Goal: Task Accomplishment & Management: Complete application form

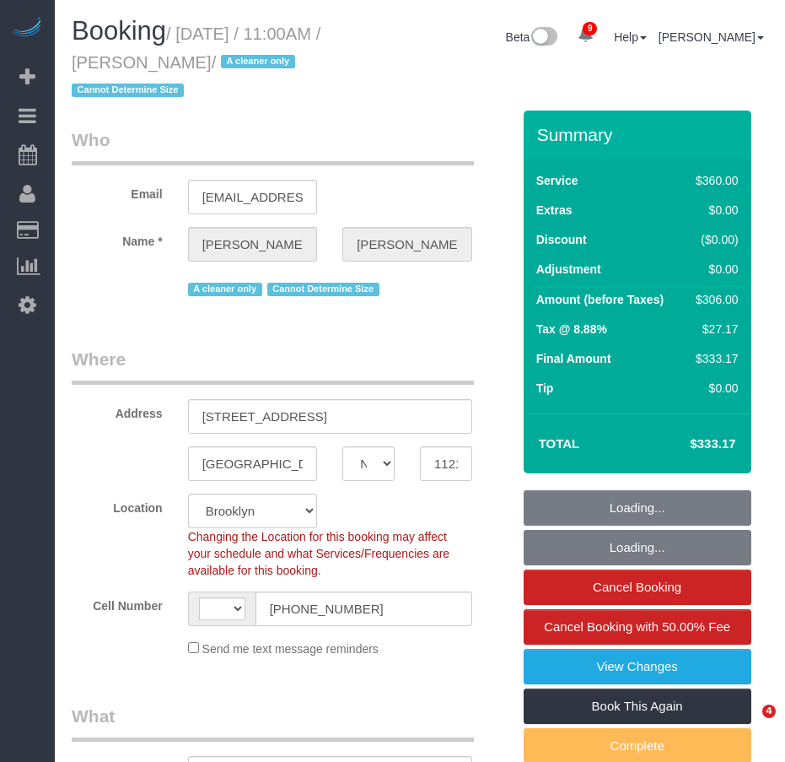
select select "NY"
select select "string:stripe-pm_1ROJ8L4VGloSiKo7J4o2l5l0"
select select "string:[GEOGRAPHIC_DATA]"
select select "object:715"
select select "spot1"
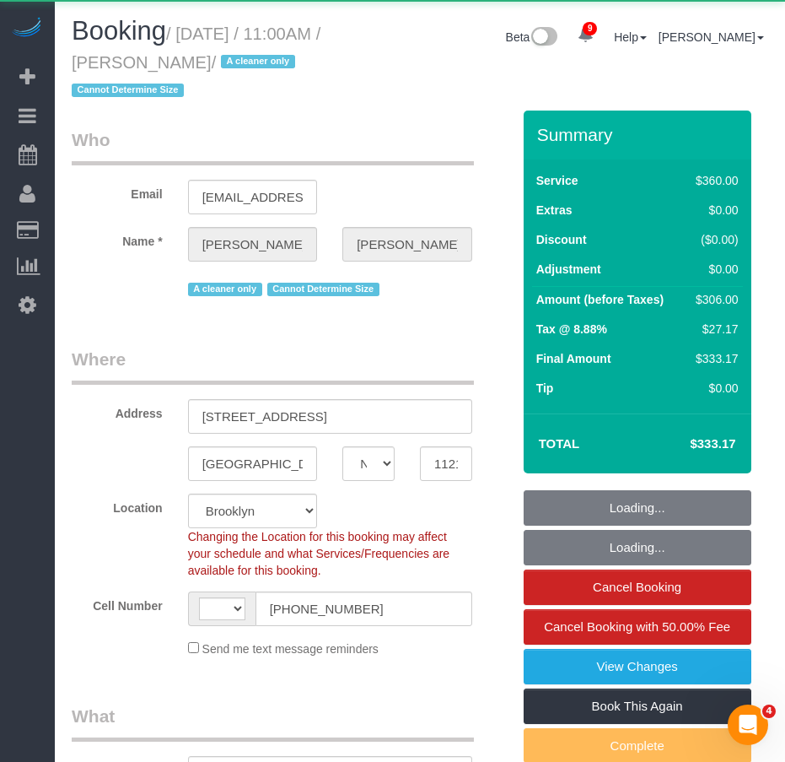
select select "number:89"
select select "number:90"
select select "number:15"
select select "number:5"
select select "object:869"
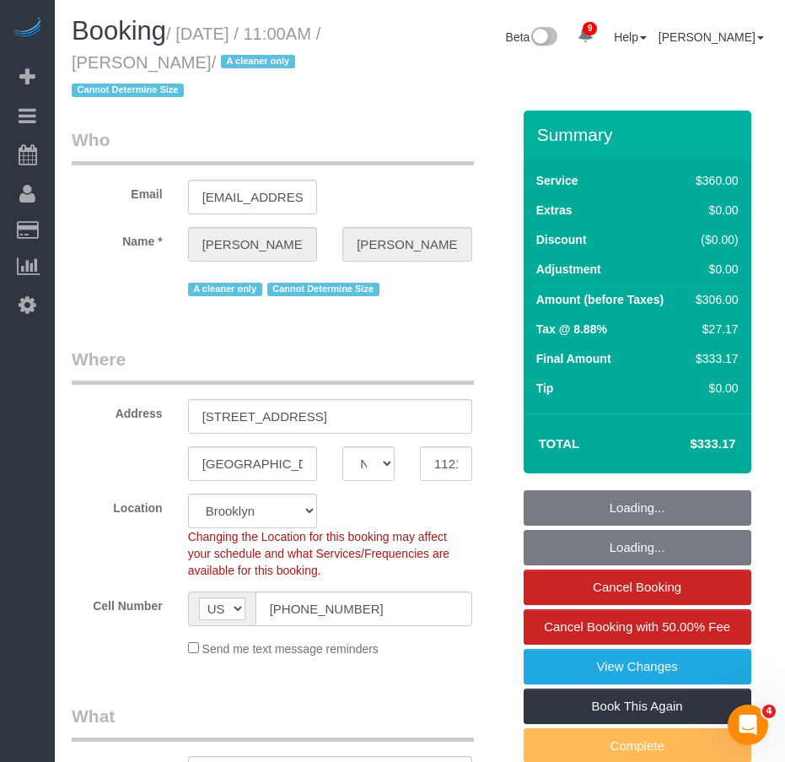
select select "270"
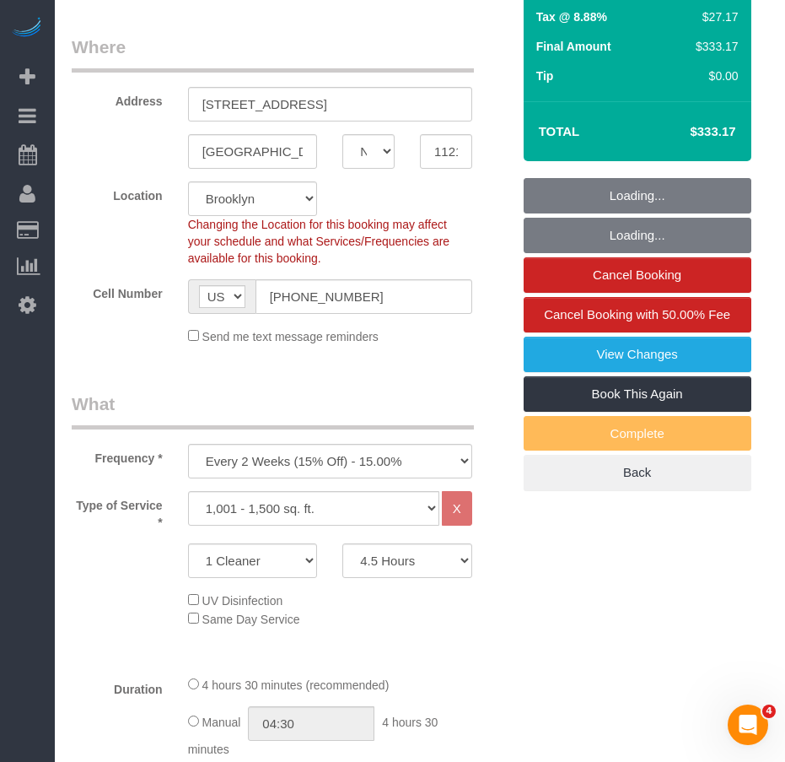
scroll to position [337, 0]
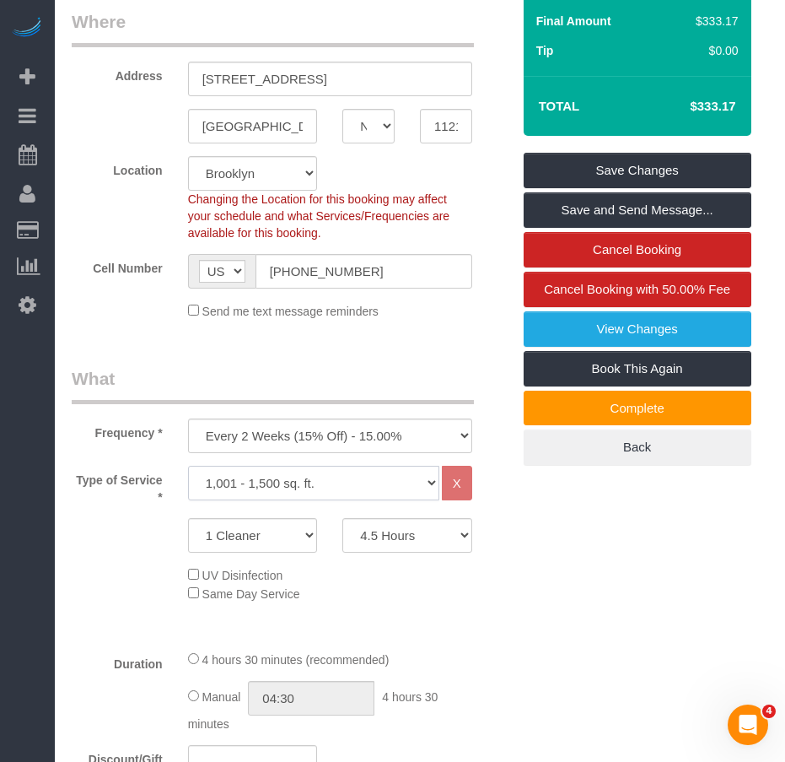
click at [429, 486] on select "Under 1,000 sq. ft. 1,001 - 1,500 sq. ft. 1,500+ sq. ft. Custom Cleaning Office…" at bounding box center [313, 483] width 251 height 35
select select "216"
click at [188, 466] on select "Under 1,000 sq. ft. 1,001 - 1,500 sq. ft. 1,500+ sq. ft. Custom Cleaning Office…" at bounding box center [313, 483] width 251 height 35
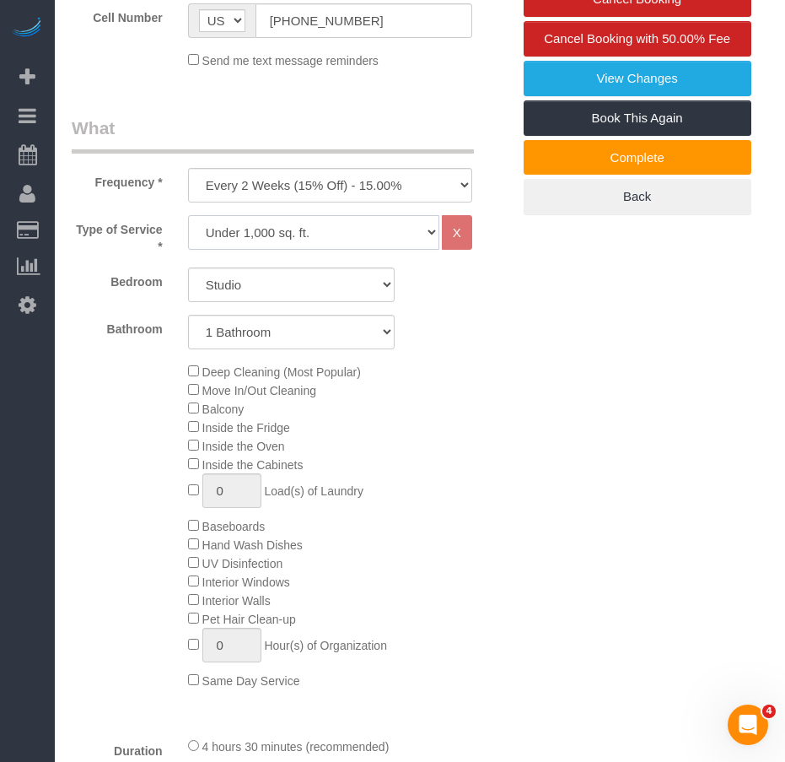
scroll to position [590, 0]
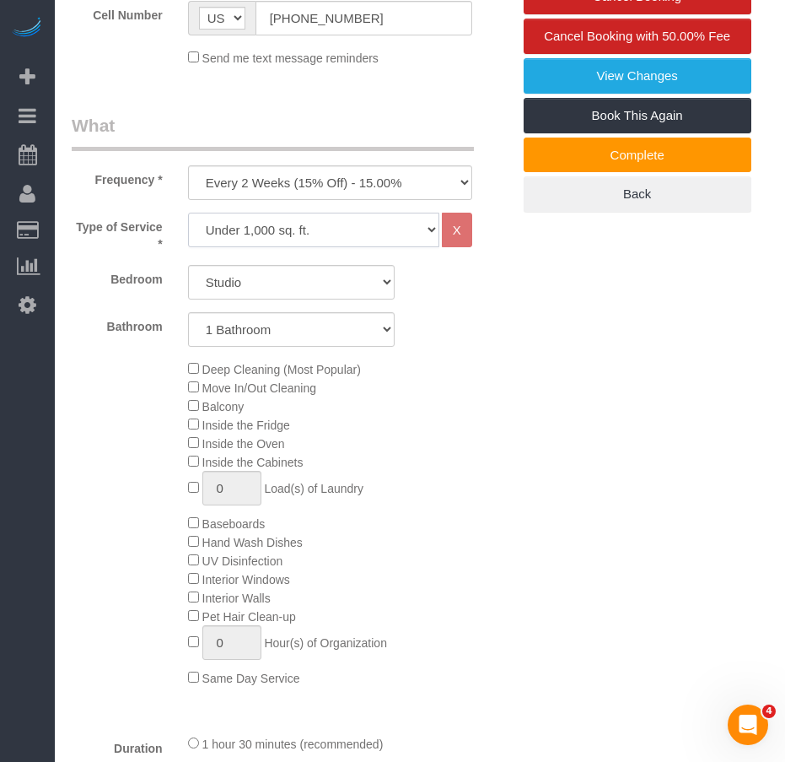
select select "spot42"
click at [386, 283] on select "Studio 1 Bedroom 2 Bedrooms 3 Bedrooms" at bounding box center [291, 282] width 207 height 35
select select "1"
click at [188, 265] on select "Studio 1 Bedroom 2 Bedrooms 3 Bedrooms" at bounding box center [291, 282] width 207 height 35
click at [317, 326] on select "1 Bathroom 2 Bathrooms" at bounding box center [291, 329] width 207 height 35
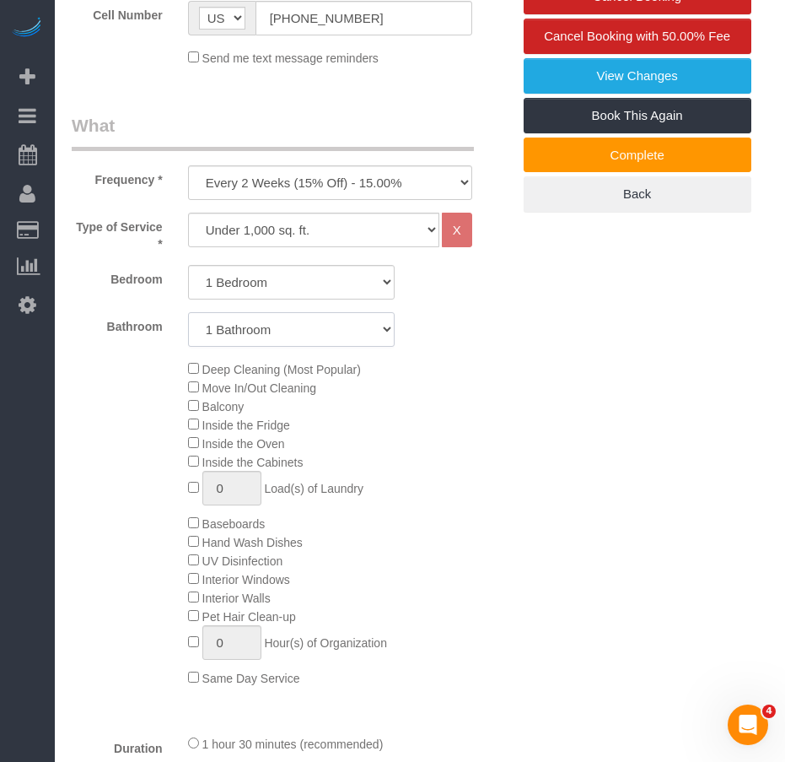
select select "2"
click at [188, 312] on select "1 Bathroom 2 Bathrooms" at bounding box center [291, 329] width 207 height 35
select select "spot83"
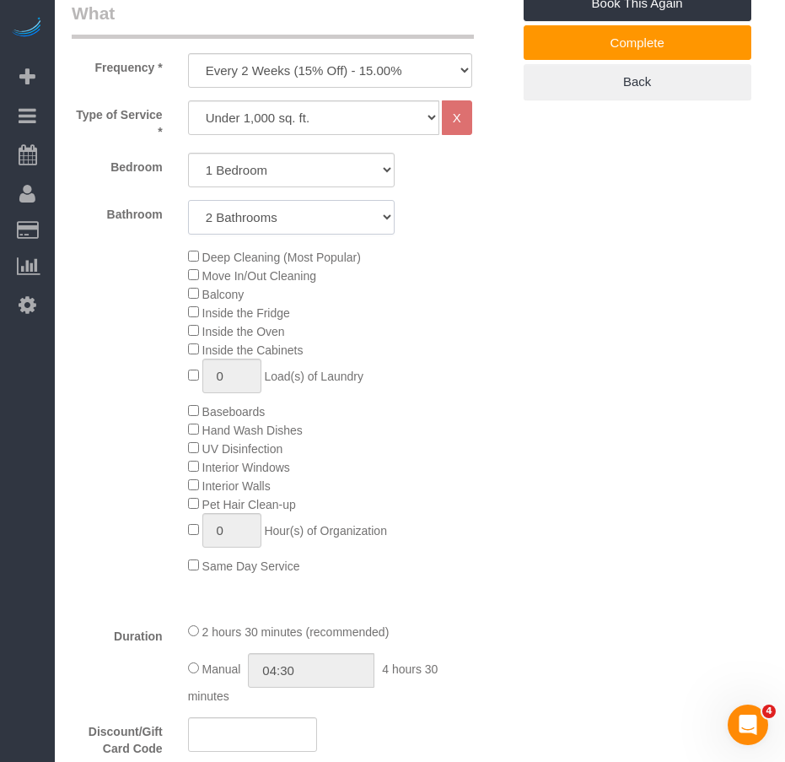
scroll to position [675, 0]
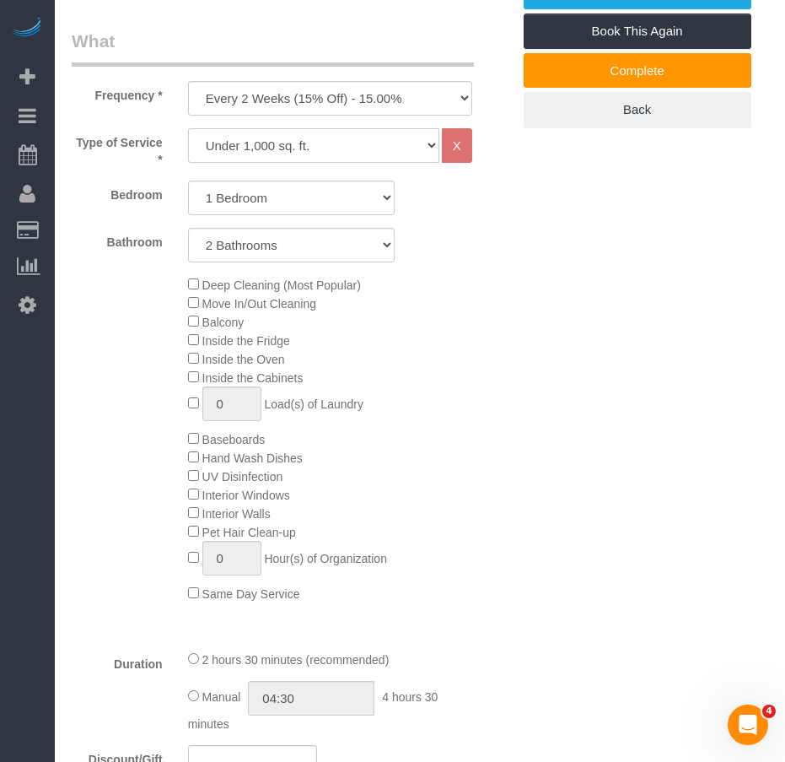
click at [351, 147] on select "Under 1,000 sq. ft. 1,001 - 1,500 sq. ft. 1,500+ sq. ft. Custom Cleaning Office…" at bounding box center [313, 145] width 251 height 35
select select "213"
click at [188, 128] on select "Under 1,000 sq. ft. 1,001 - 1,500 sq. ft. 1,500+ sq. ft. Custom Cleaning Office…" at bounding box center [313, 145] width 251 height 35
select select "1"
select select "120"
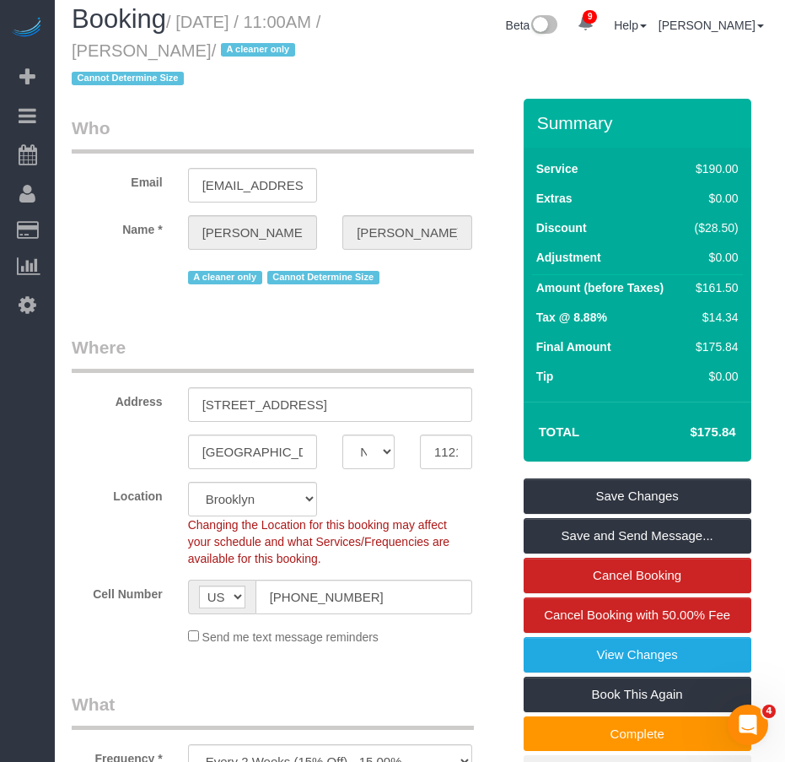
scroll to position [0, 0]
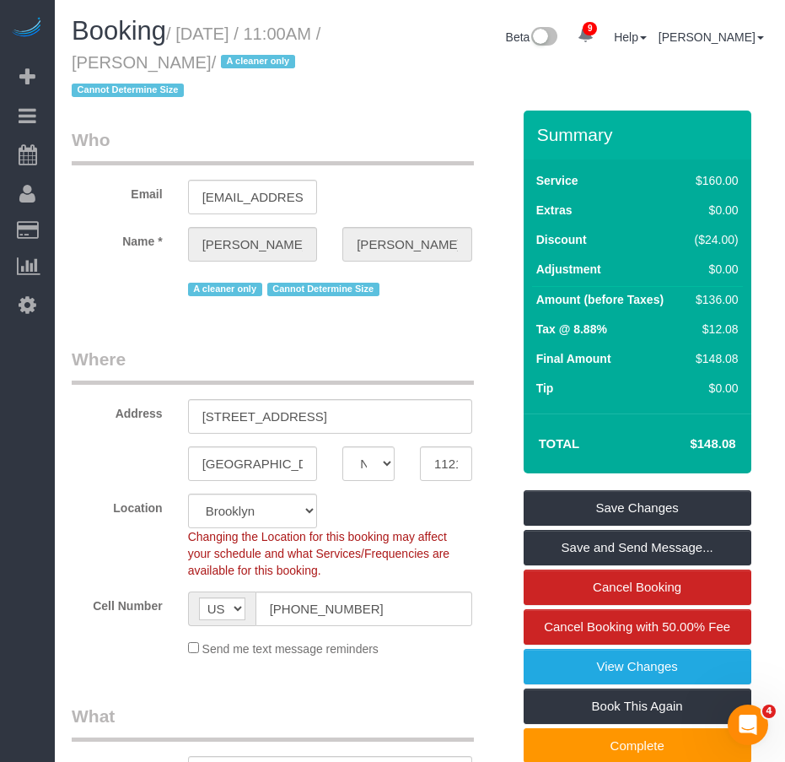
select select "spot124"
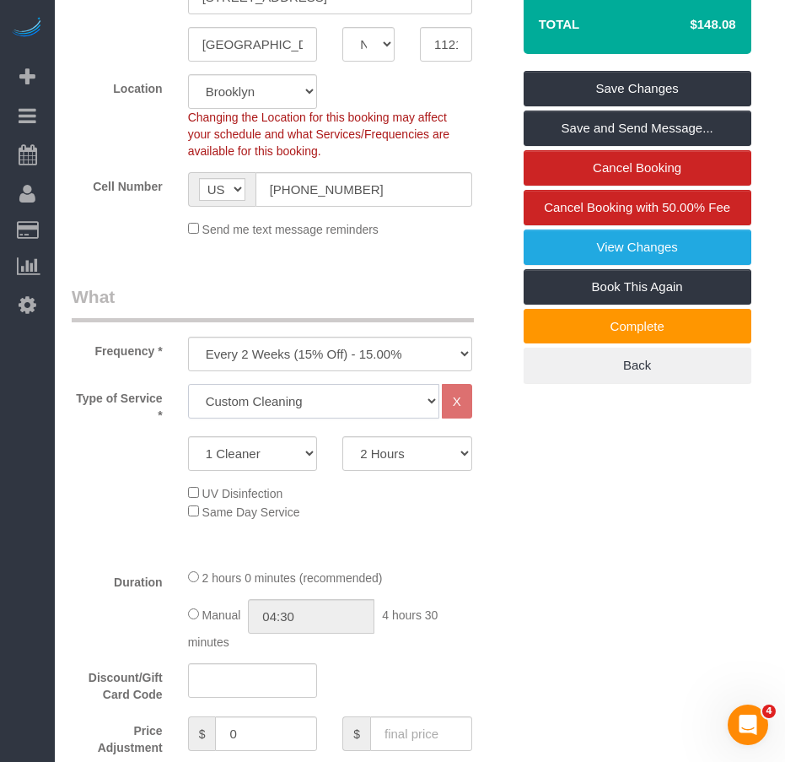
scroll to position [506, 0]
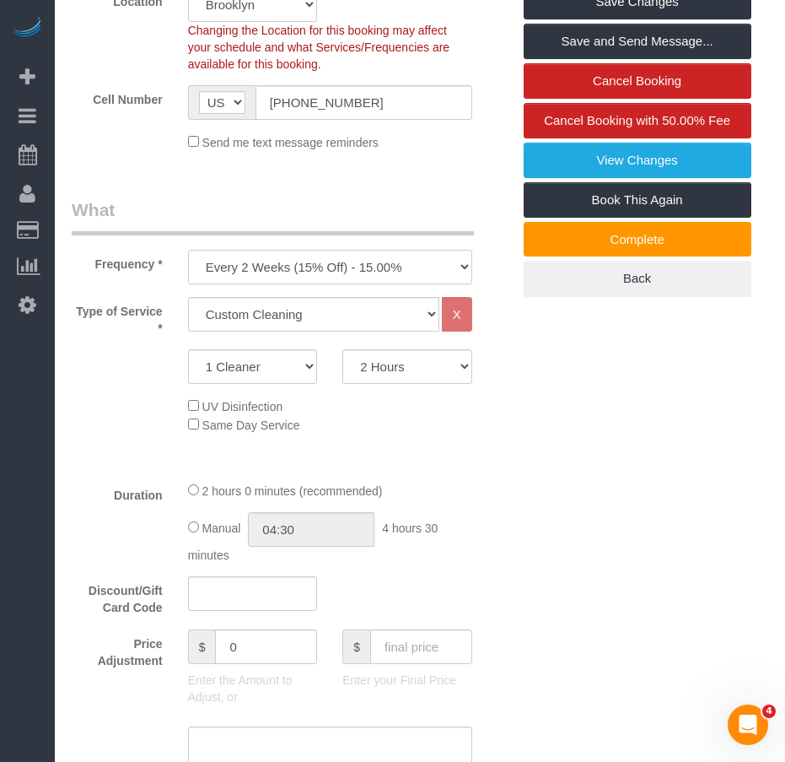
click at [429, 262] on select "One Time Weekly (20% Off) - 20.00% Every 2 Weeks (15% Off) - 15.00% Every 4 Wee…" at bounding box center [330, 267] width 284 height 35
select select "object:870"
click at [188, 250] on select "One Time Weekly (20% Off) - 20.00% Every 2 Weeks (15% Off) - 15.00% Every 4 Wee…" at bounding box center [330, 267] width 284 height 35
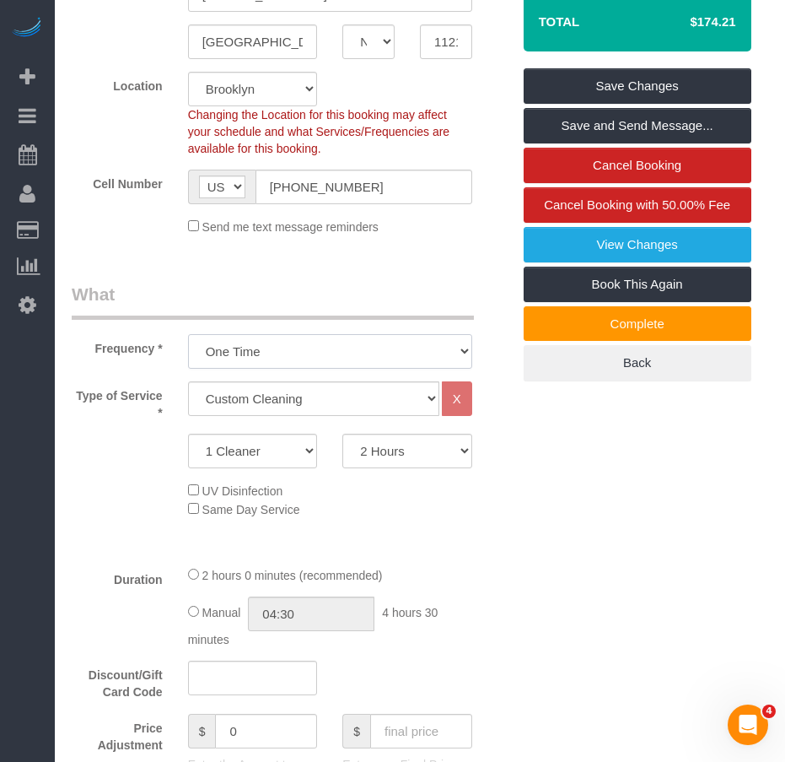
scroll to position [675, 0]
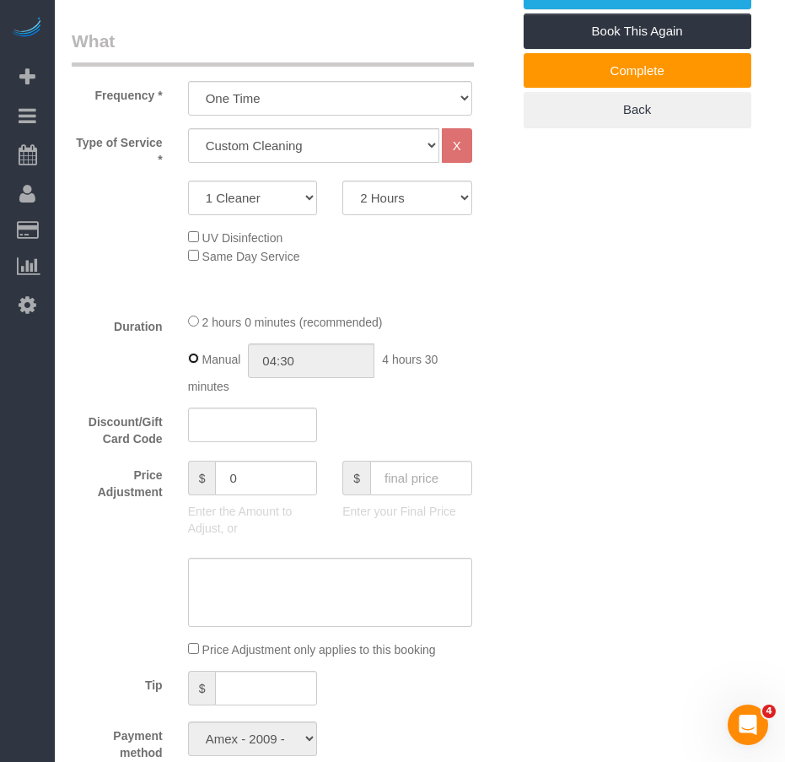
type input "02:00"
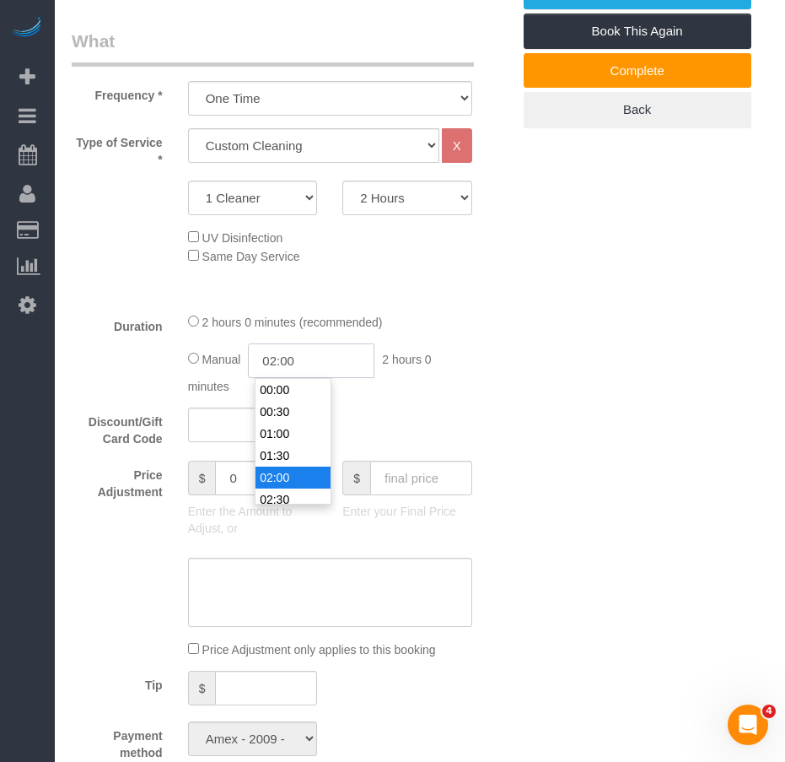
click at [314, 362] on input "02:00" at bounding box center [311, 360] width 127 height 35
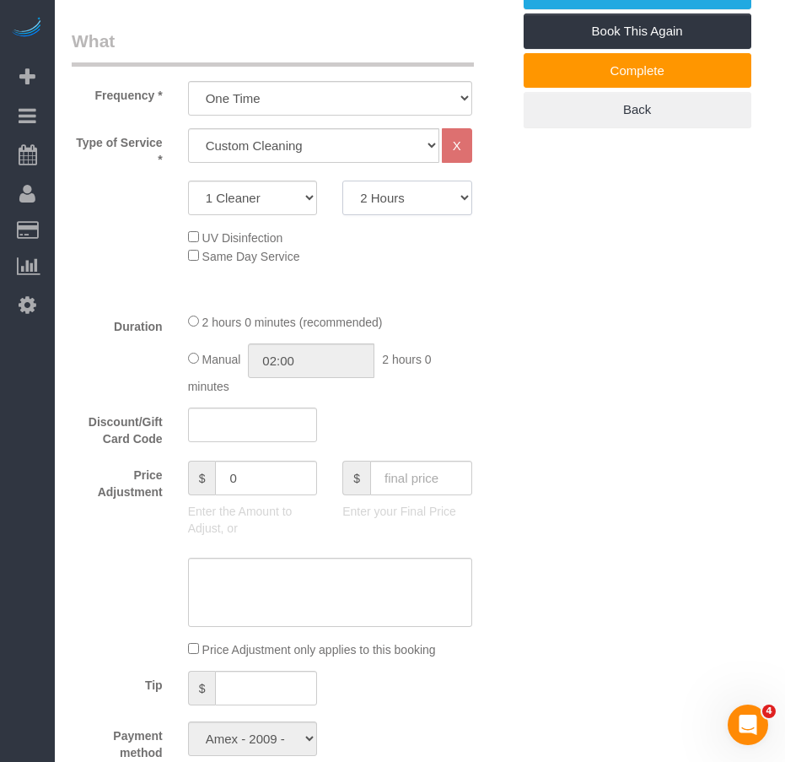
click at [396, 196] on select "2 Hours 2.5 Hours 3 Hours 3.5 Hours 4 Hours 4.5 Hours 5 Hours 5.5 Hours 6 Hours…" at bounding box center [407, 198] width 130 height 35
select select "150"
click at [342, 181] on select "2 Hours 2.5 Hours 3 Hours 3.5 Hours 4 Hours 4.5 Hours 5 Hours 5.5 Hours 6 Hours…" at bounding box center [407, 198] width 130 height 35
select select "spot165"
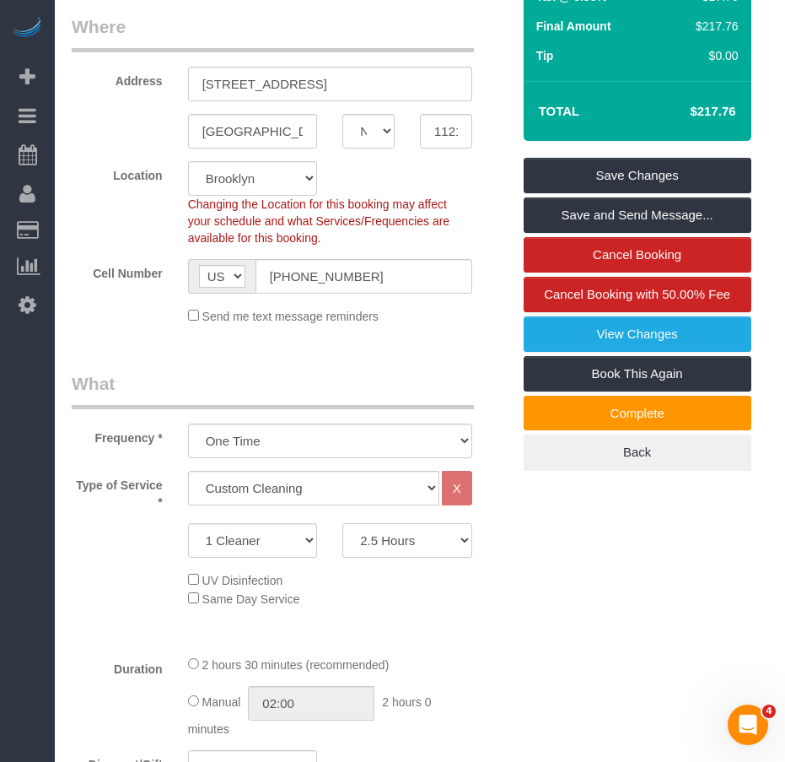
scroll to position [337, 0]
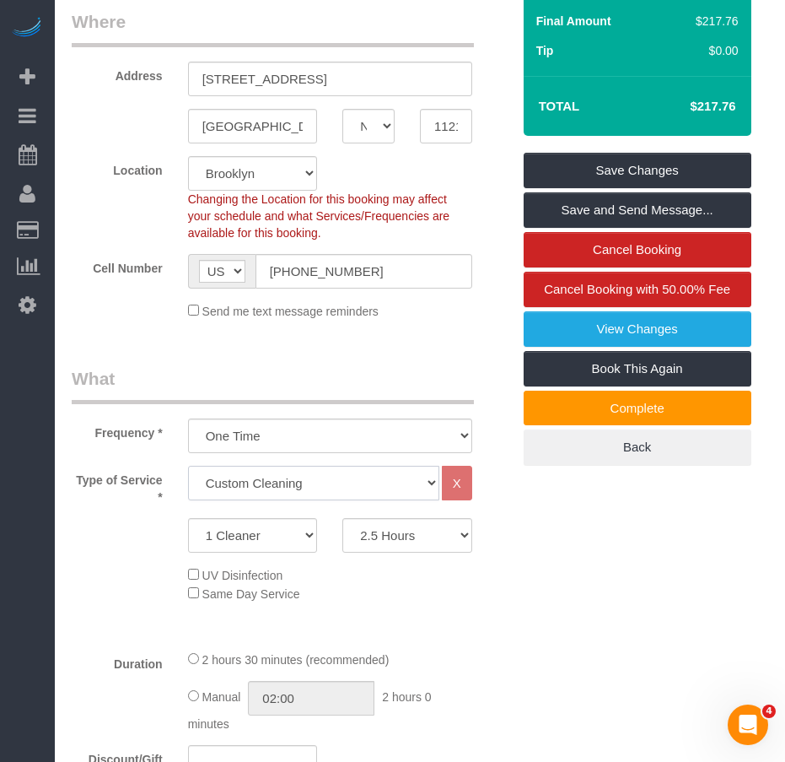
click at [390, 482] on select "Under 1,000 sq. ft. 1,001 - 1,500 sq. ft. 1,500+ sq. ft. Custom Cleaning Office…" at bounding box center [313, 483] width 251 height 35
select select "216"
click at [188, 466] on select "Under 1,000 sq. ft. 1,001 - 1,500 sq. ft. 1,500+ sq. ft. Custom Cleaning Office…" at bounding box center [313, 483] width 251 height 35
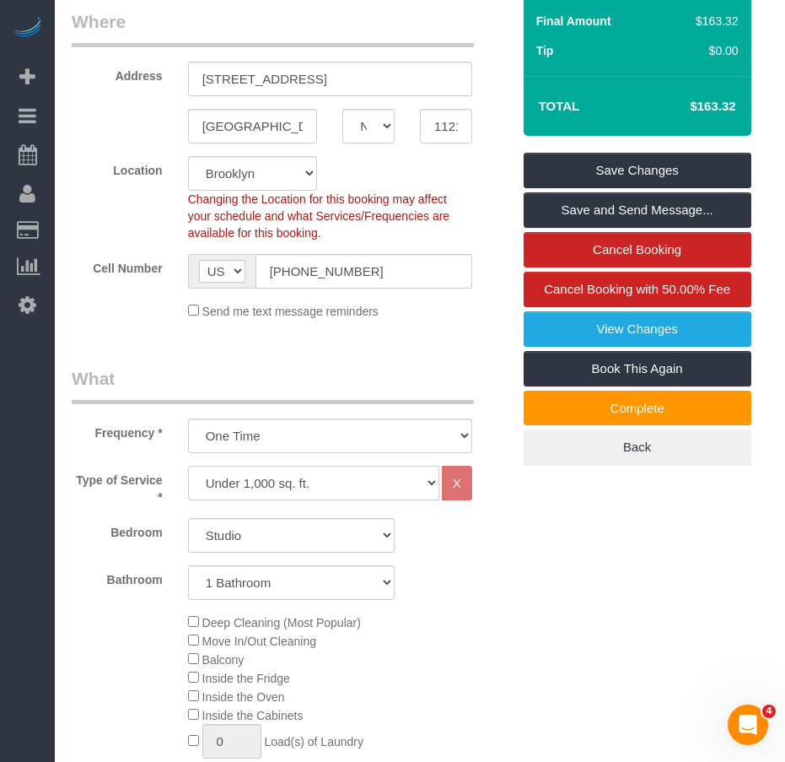
select select "spot206"
select select "spot247"
click at [325, 531] on select "Studio 1 Bedroom 2 Bedrooms 3 Bedrooms" at bounding box center [291, 535] width 207 height 35
select select "1"
click at [188, 518] on select "Studio 1 Bedroom 2 Bedrooms 3 Bedrooms" at bounding box center [291, 535] width 207 height 35
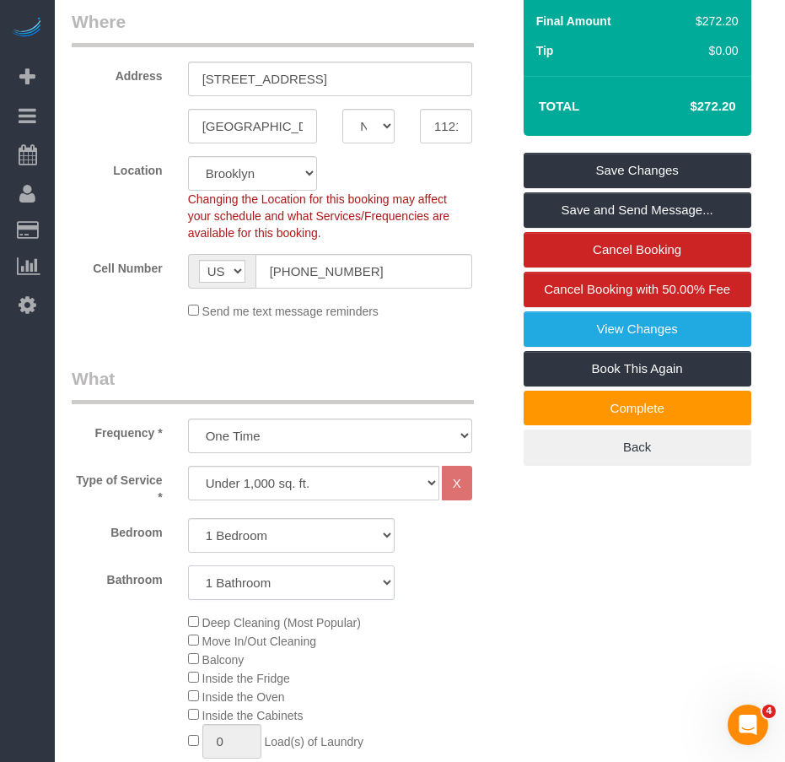
click at [286, 581] on select "1 Bathroom 2 Bathrooms" at bounding box center [291, 582] width 207 height 35
select select "2"
click at [188, 565] on select "1 Bathroom 2 Bathrooms" at bounding box center [291, 582] width 207 height 35
click at [439, 639] on div "Deep Cleaning (Most Popular) Move In/Out Cleaning Balcony Inside the Fridge Ins…" at bounding box center [349, 775] width 348 height 327
select select "spot288"
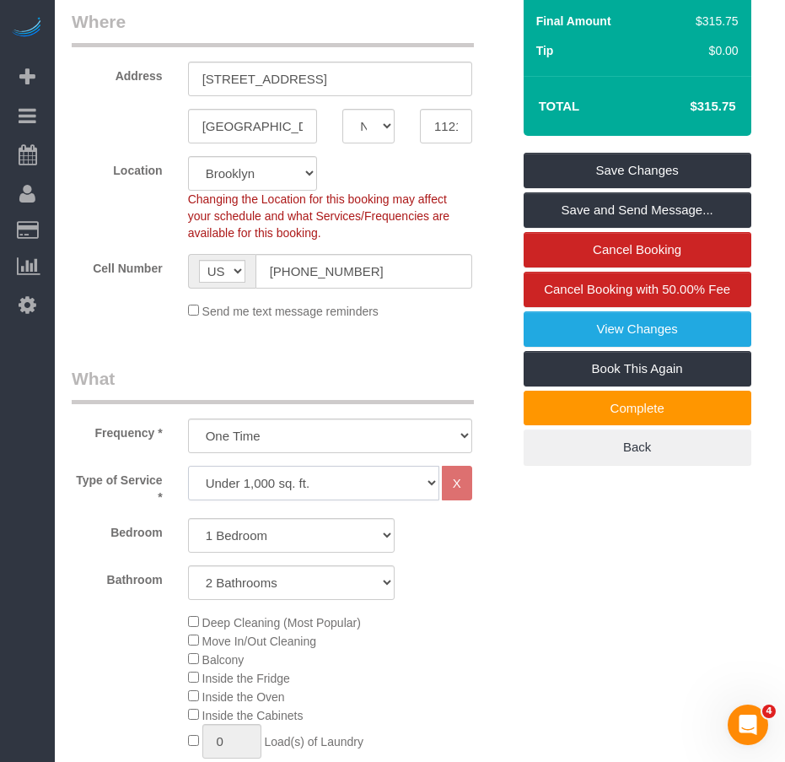
click at [401, 479] on select "Under 1,000 sq. ft. 1,001 - 1,500 sq. ft. 1,500+ sq. ft. Custom Cleaning Office…" at bounding box center [313, 483] width 251 height 35
select select "213"
click at [188, 466] on select "Under 1,000 sq. ft. 1,001 - 1,500 sq. ft. 1,500+ sq. ft. Custom Cleaning Office…" at bounding box center [313, 483] width 251 height 35
select select "1"
select select "120"
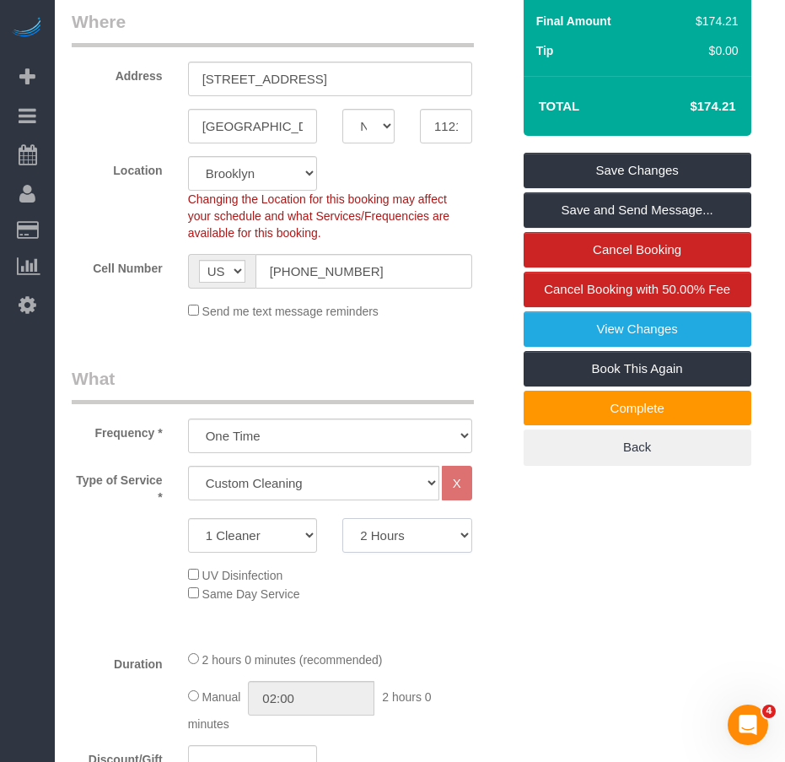
click at [425, 539] on select "2 Hours 2.5 Hours 3 Hours 3.5 Hours 4 Hours 4.5 Hours 5 Hours 5.5 Hours 6 Hours…" at bounding box center [407, 535] width 130 height 35
select select "spot329"
select select "240"
click at [342, 518] on select "2 Hours 2.5 Hours 3 Hours 3.5 Hours 4 Hours 4.5 Hours 5 Hours 5.5 Hours 6 Hours…" at bounding box center [407, 535] width 130 height 35
click at [466, 653] on div "2 hours 0 minutes (recommended)" at bounding box center [330, 659] width 284 height 19
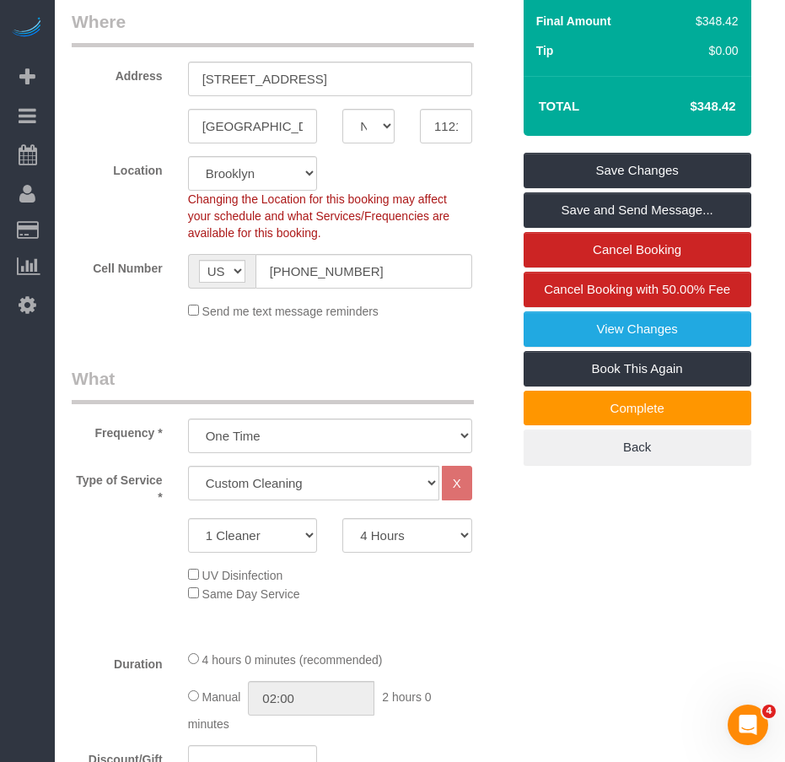
select select "spot370"
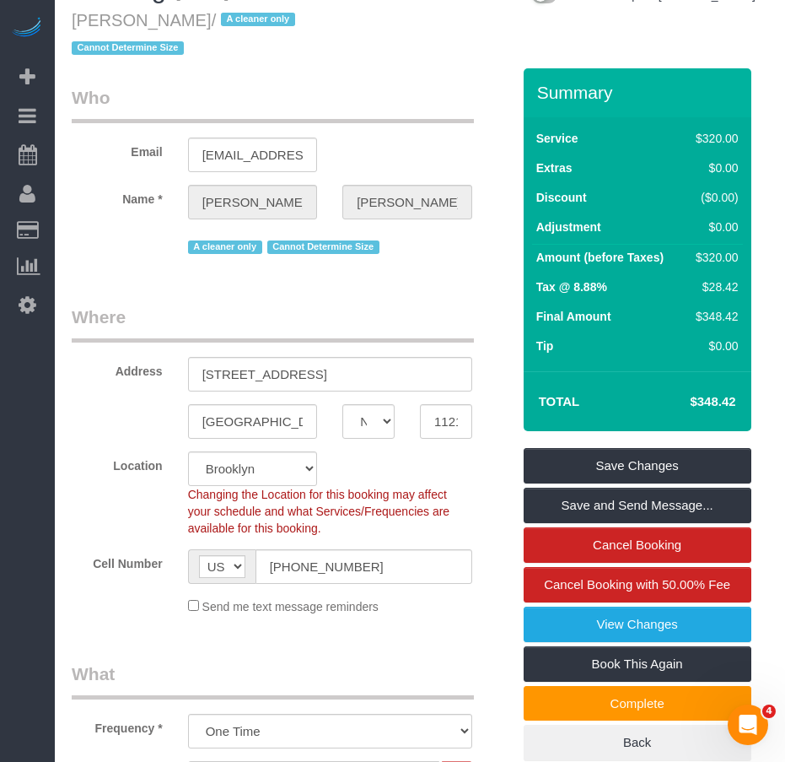
scroll to position [0, 0]
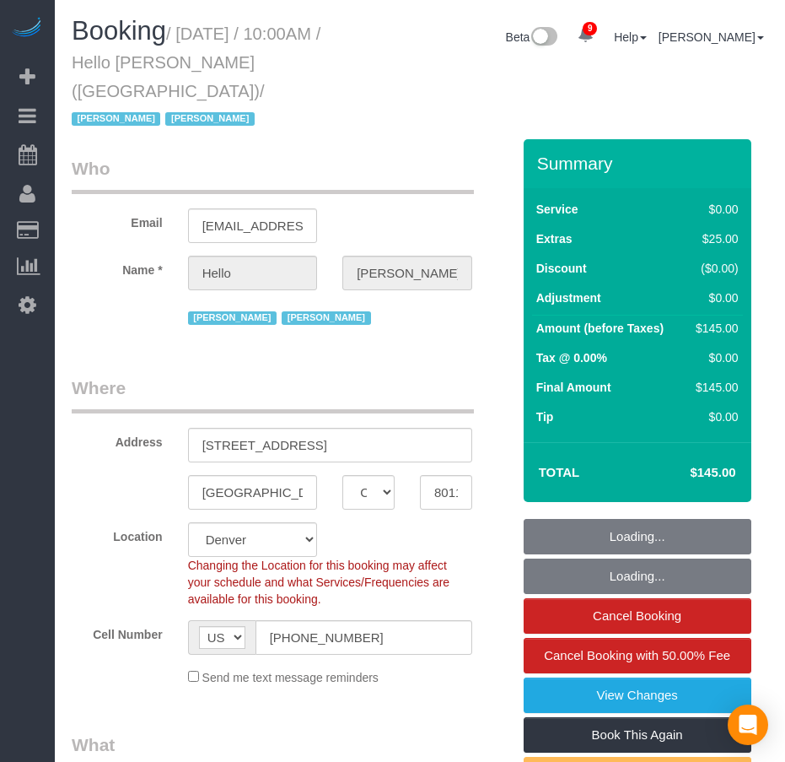
select select "CO"
select select "object:803"
select select "1"
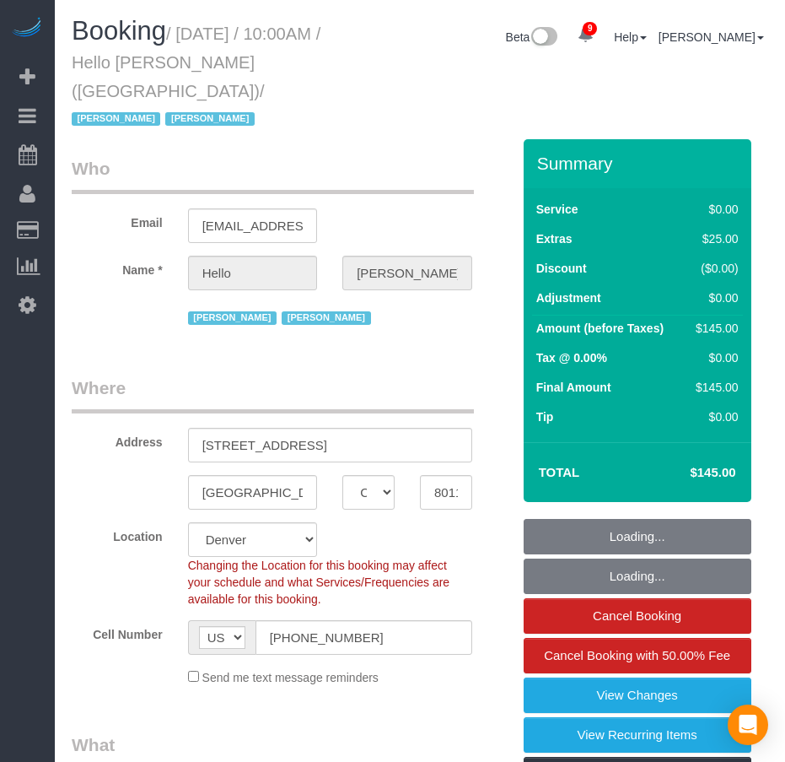
select select "spot1"
select select "number:89"
select select "number:90"
select select "number:13"
select select "number:6"
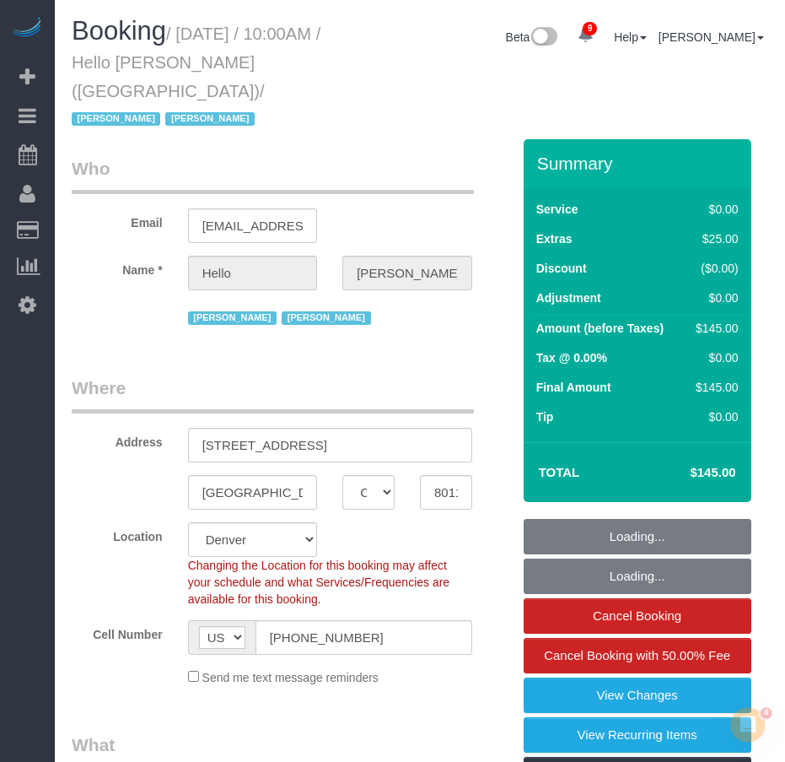
select select "1"
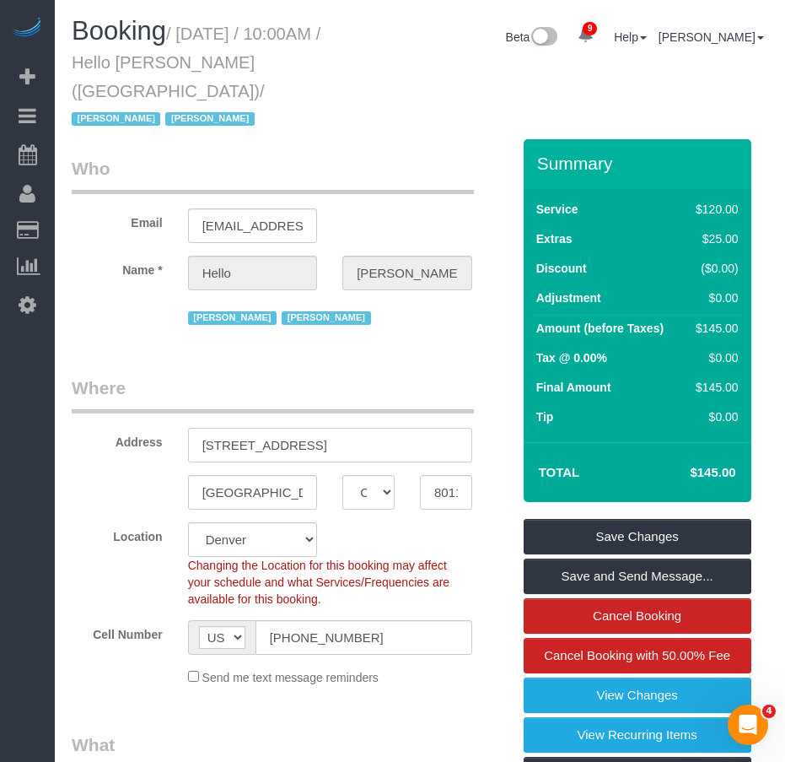
drag, startPoint x: 204, startPoint y: 418, endPoint x: 317, endPoint y: 419, distance: 113.0
click at [317, 428] on input "5200 S Ulster Street, Apt. 1203" at bounding box center [330, 445] width 284 height 35
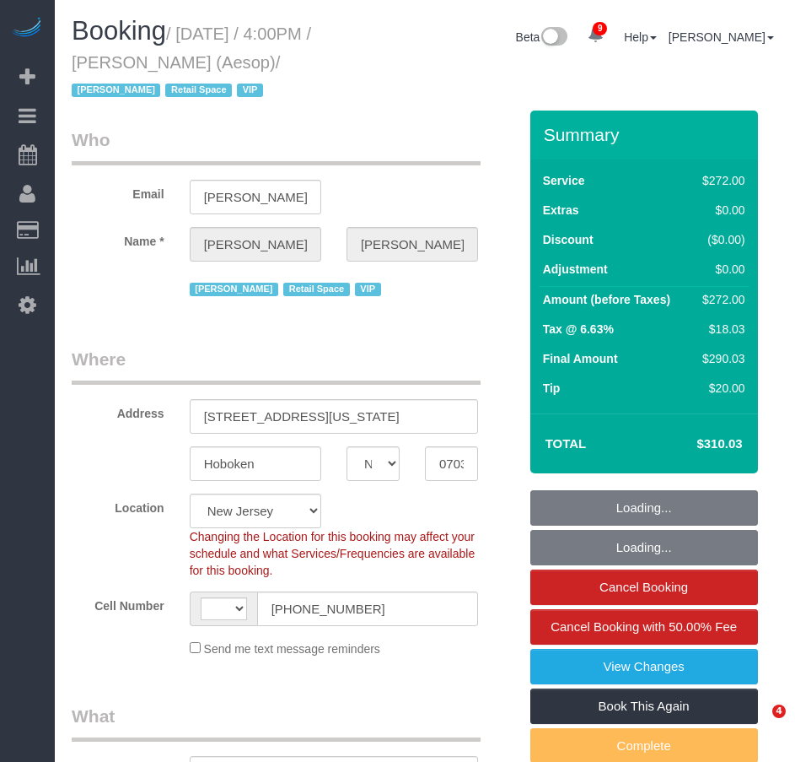
select select "NJ"
select select "string:stripe-pm_1P6dDT4VGloSiKo7EXKPb2Gr"
select select "2"
select select "120"
select select "string:[GEOGRAPHIC_DATA]"
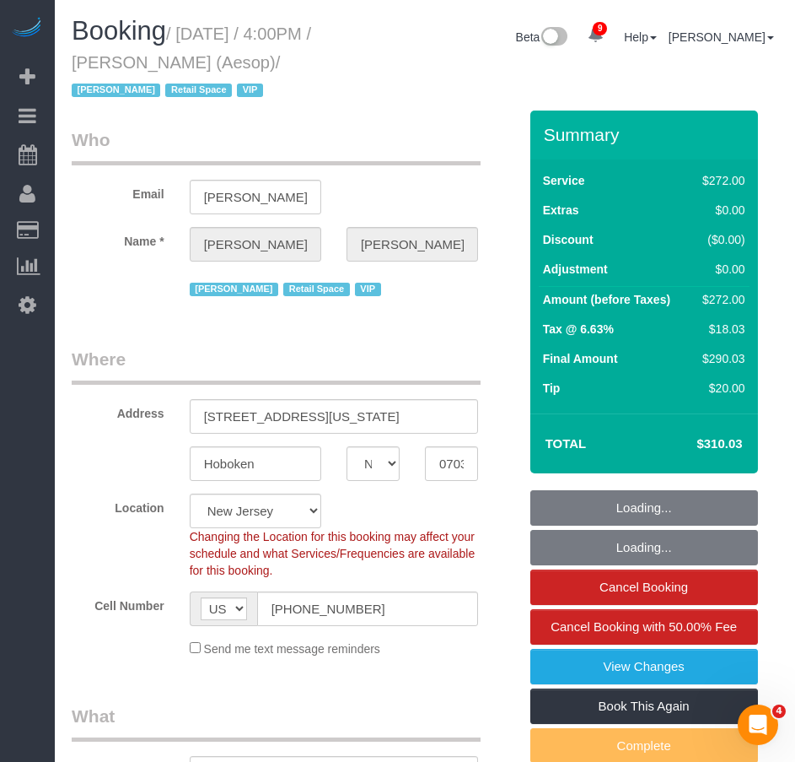
select select "object:787"
select select "spot1"
select select "number:89"
select select "number:90"
select select "number:15"
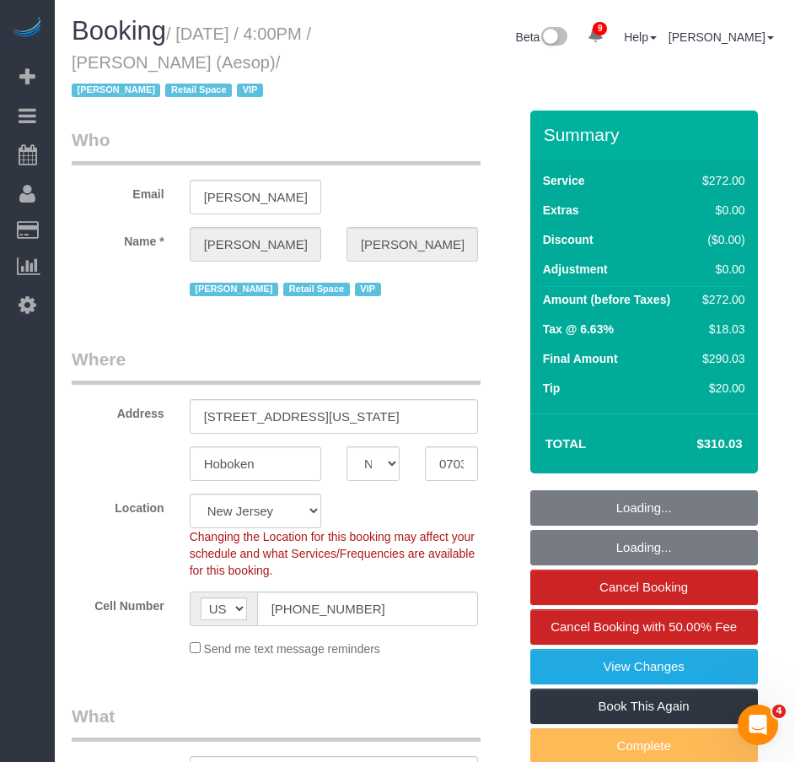
select select "number:5"
drag, startPoint x: 143, startPoint y: 64, endPoint x: 245, endPoint y: 57, distance: 103.1
click at [245, 57] on small "/ [DATE] / 4:00PM / [PERSON_NAME] (Aesop) / [PERSON_NAME] Retail Space VIP" at bounding box center [192, 62] width 240 height 76
